Goal: Find specific page/section: Find specific page/section

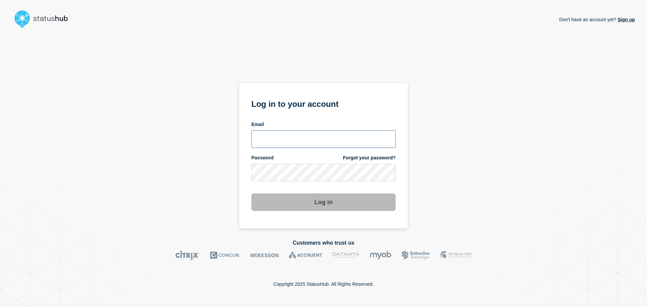
type input "[EMAIL_ADDRESS][DOMAIN_NAME]"
click at [326, 201] on button "Log in" at bounding box center [323, 202] width 144 height 18
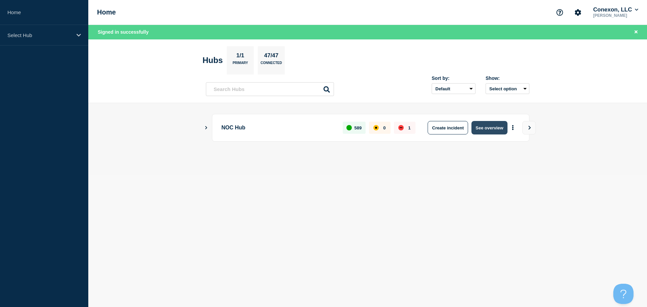
click at [491, 130] on button "See overview" at bounding box center [490, 127] width 36 height 13
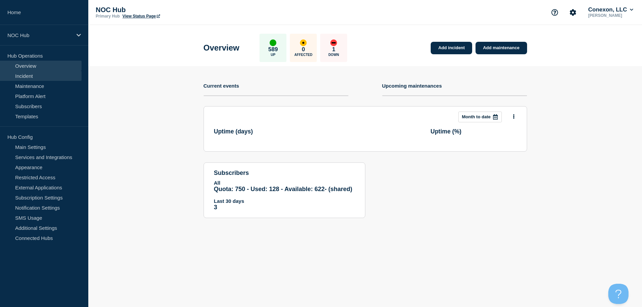
click at [31, 77] on link "Incident" at bounding box center [41, 76] width 82 height 10
